Goal: Task Accomplishment & Management: Use online tool/utility

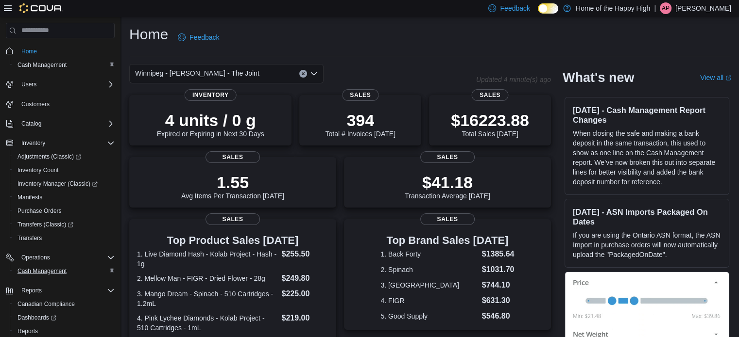
scroll to position [56, 0]
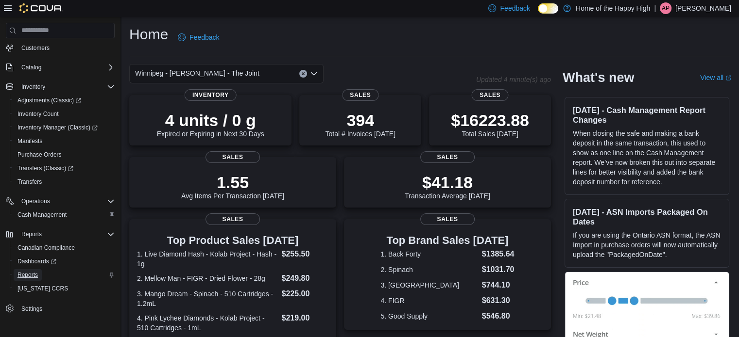
click at [30, 270] on span "Reports" at bounding box center [27, 275] width 20 height 12
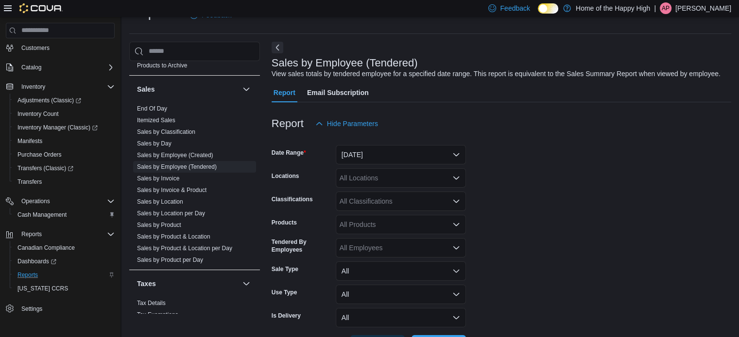
scroll to position [615, 0]
click at [172, 200] on link "Sales by Location" at bounding box center [160, 202] width 46 height 7
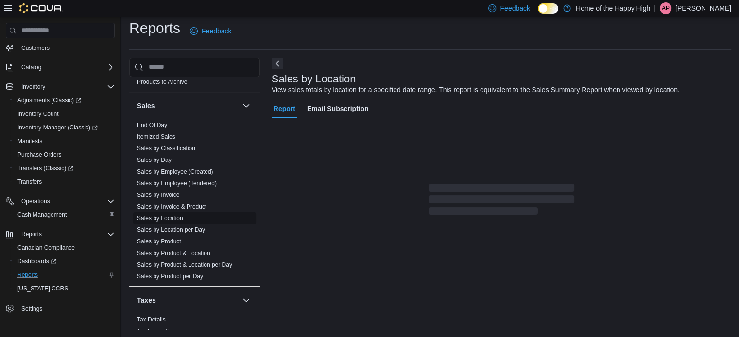
scroll to position [22, 0]
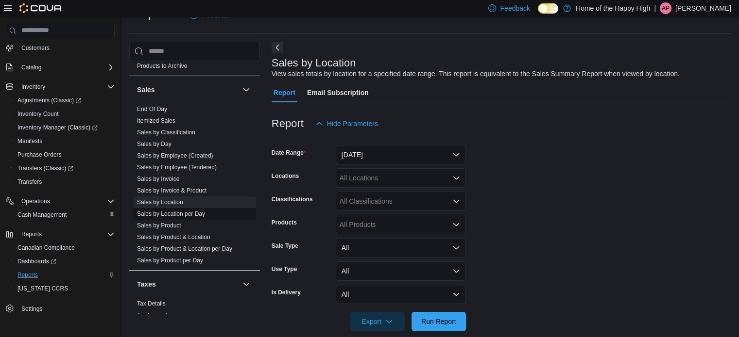
click at [188, 213] on link "Sales by Location per Day" at bounding box center [171, 214] width 68 height 7
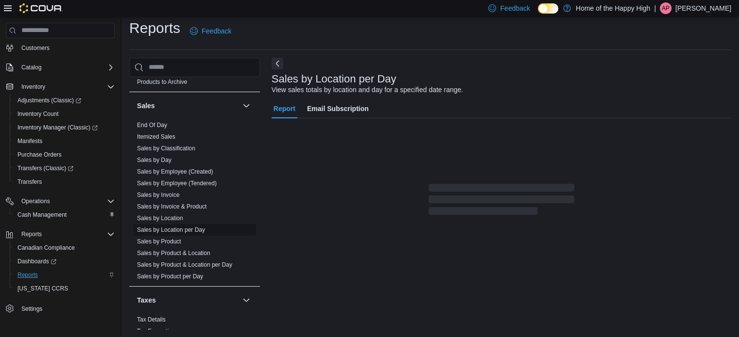
scroll to position [22, 0]
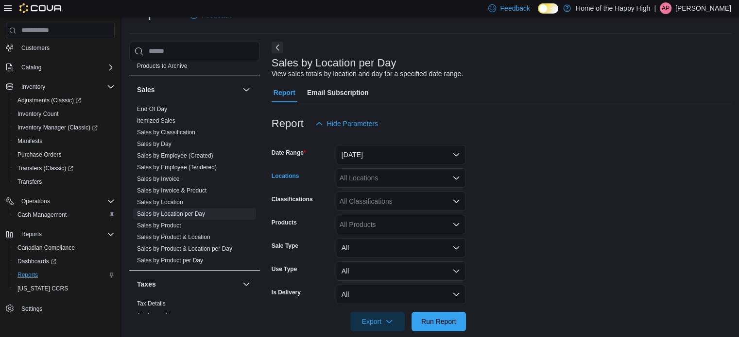
click at [394, 176] on div "All Locations" at bounding box center [401, 177] width 130 height 19
type input "******"
click at [401, 193] on span "[PERSON_NAME] - [PERSON_NAME] - The Joint" at bounding box center [447, 195] width 152 height 10
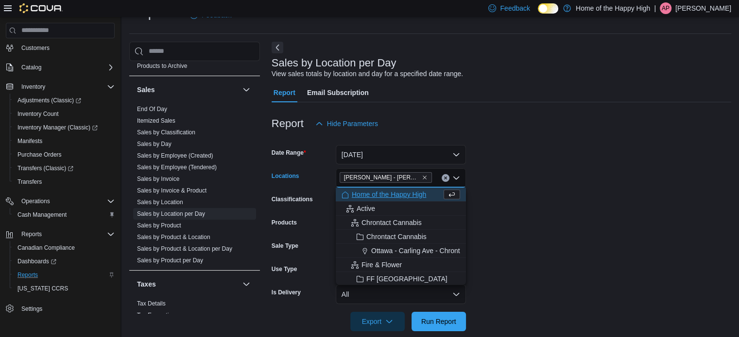
scroll to position [35, 0]
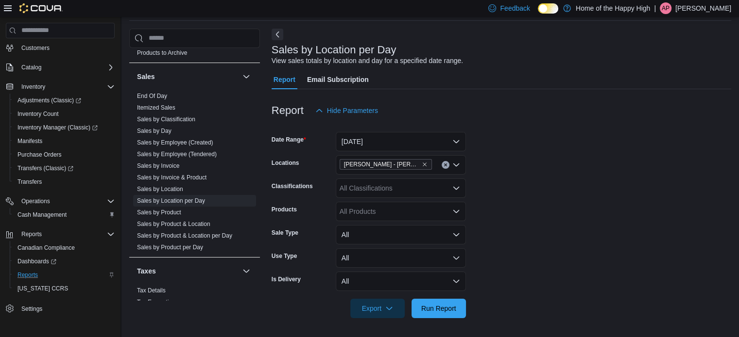
click at [543, 199] on form "Date Range [DATE] Locations [GEOGRAPHIC_DATA] - [PERSON_NAME] - The Joint Class…" at bounding box center [500, 219] width 459 height 198
click at [443, 305] on span "Run Report" at bounding box center [438, 308] width 35 height 10
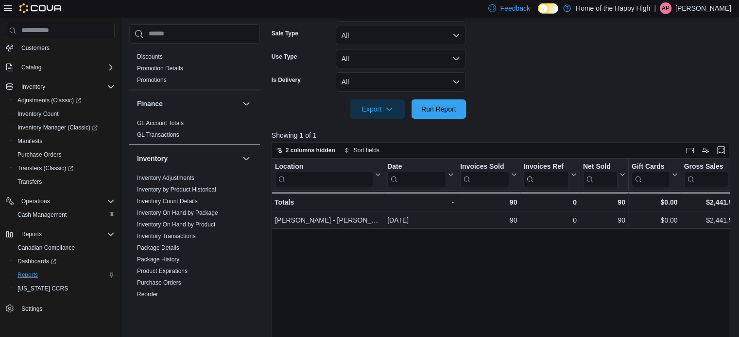
scroll to position [159, 0]
click at [33, 258] on span "Dashboards" at bounding box center [36, 262] width 39 height 8
click at [37, 260] on span "Dashboards" at bounding box center [36, 262] width 39 height 8
